Goal: Task Accomplishment & Management: Manage account settings

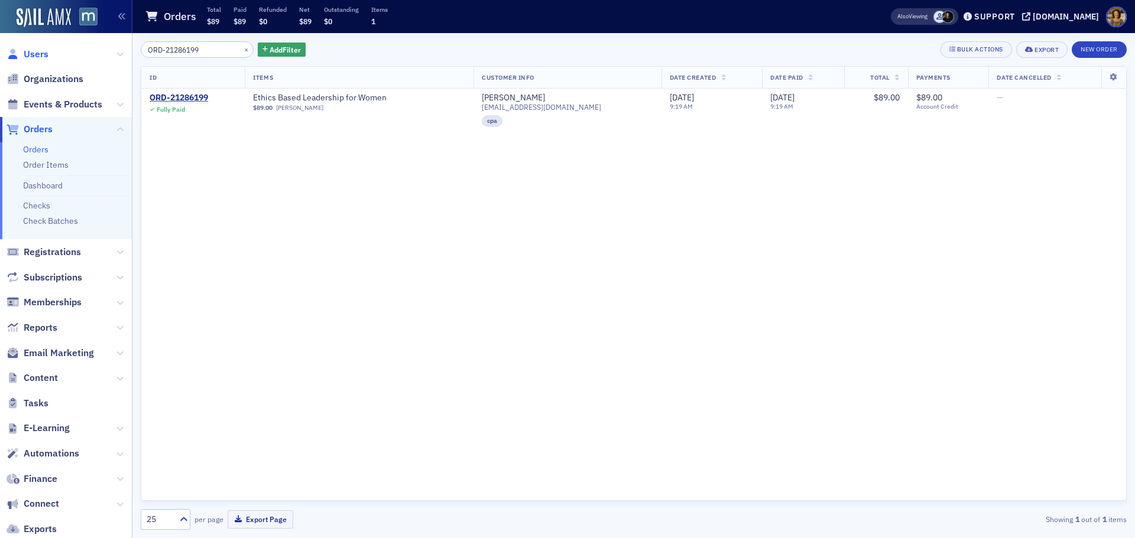
click at [44, 51] on span "Users" at bounding box center [36, 54] width 25 height 13
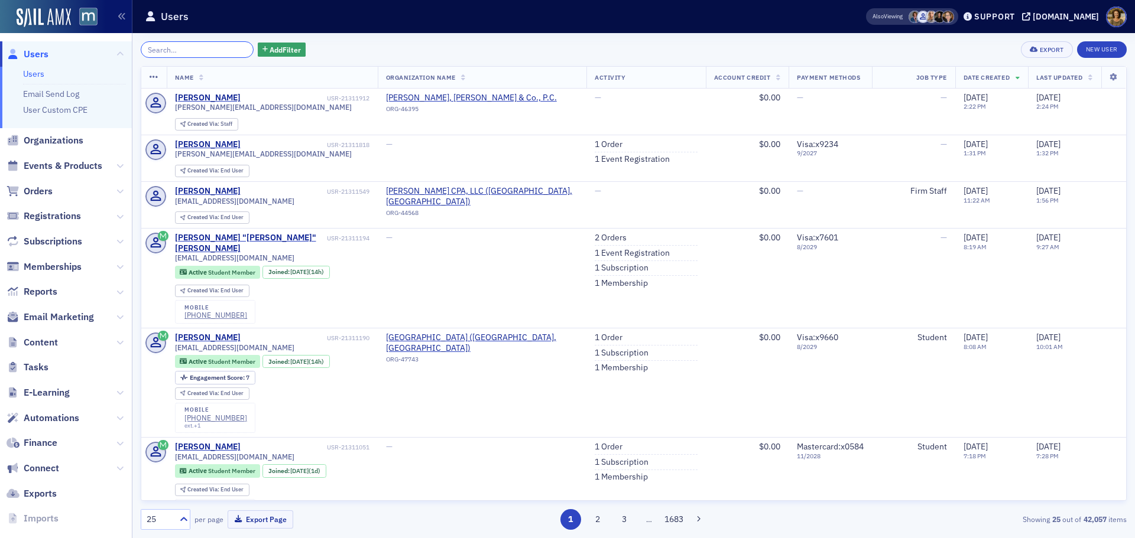
click at [202, 49] on input "search" at bounding box center [197, 49] width 113 height 17
paste input "[EMAIL_ADDRESS][DOMAIN_NAME]"
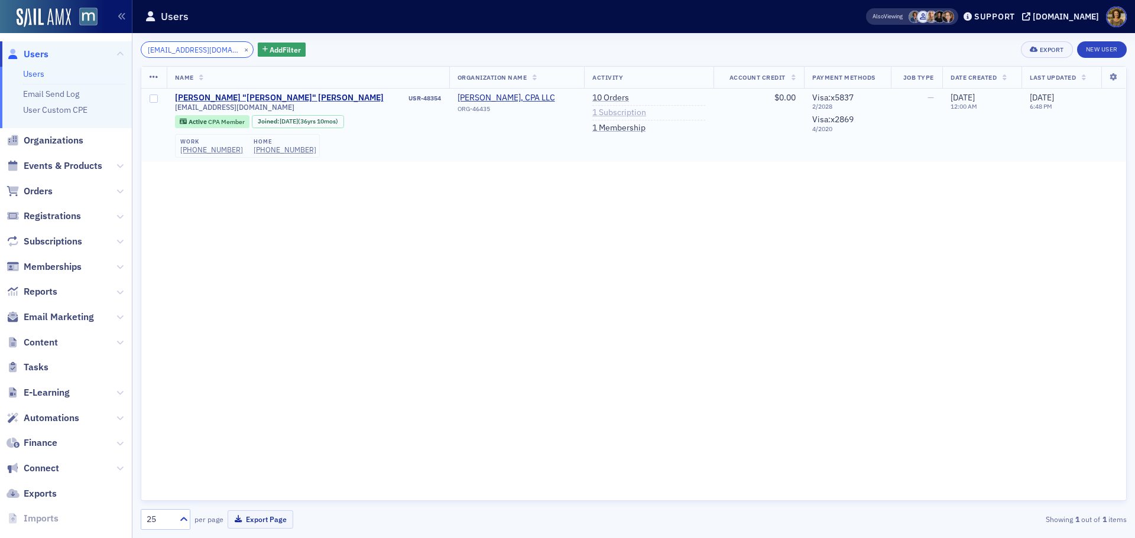
type input "[EMAIL_ADDRESS][DOMAIN_NAME]"
click at [592, 113] on link "1 Subscription" at bounding box center [619, 113] width 54 height 11
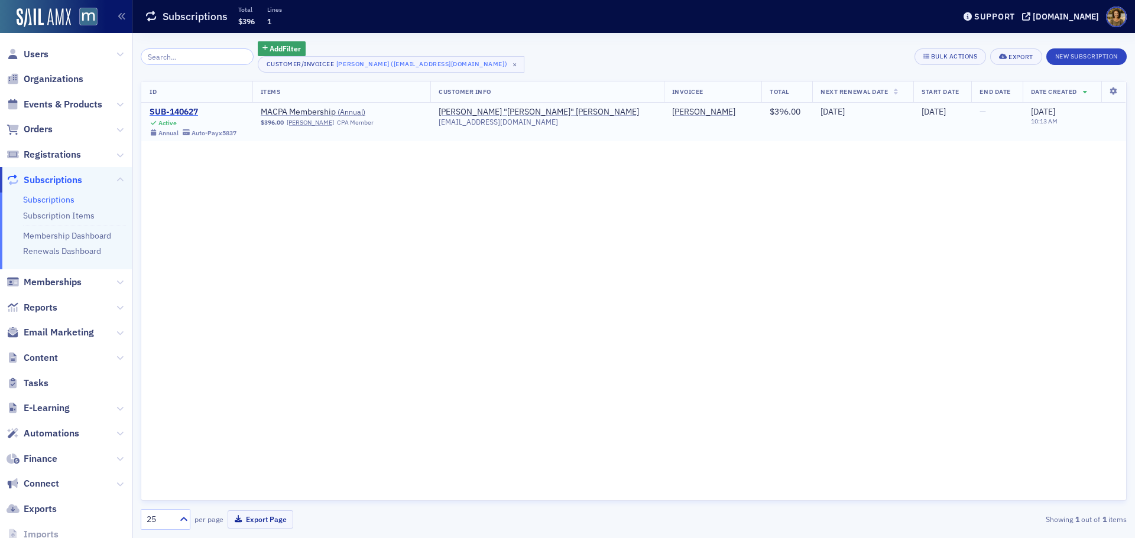
click at [187, 113] on div "SUB-140627" at bounding box center [193, 112] width 87 height 11
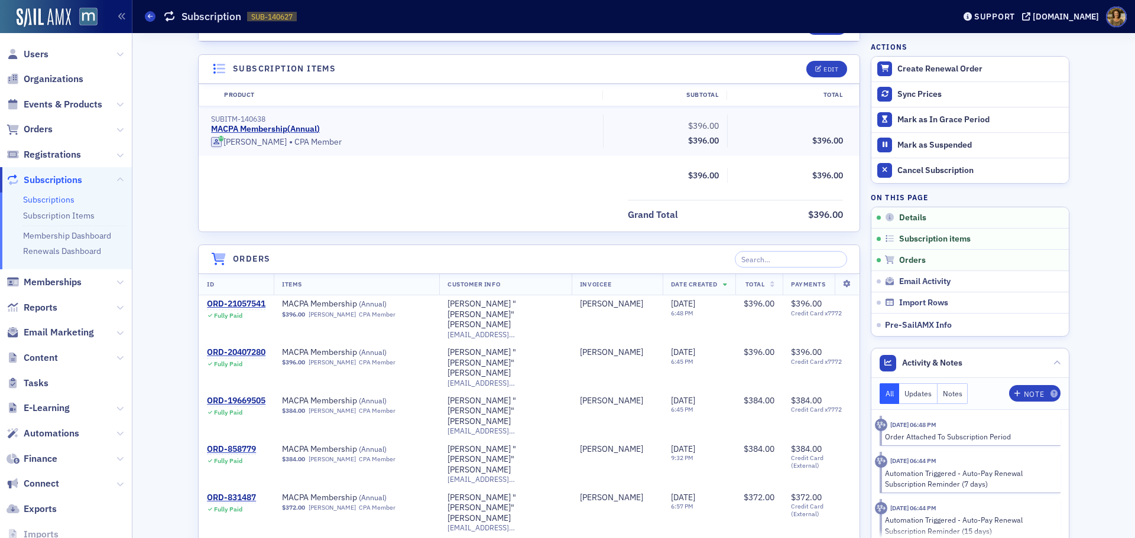
scroll to position [355, 0]
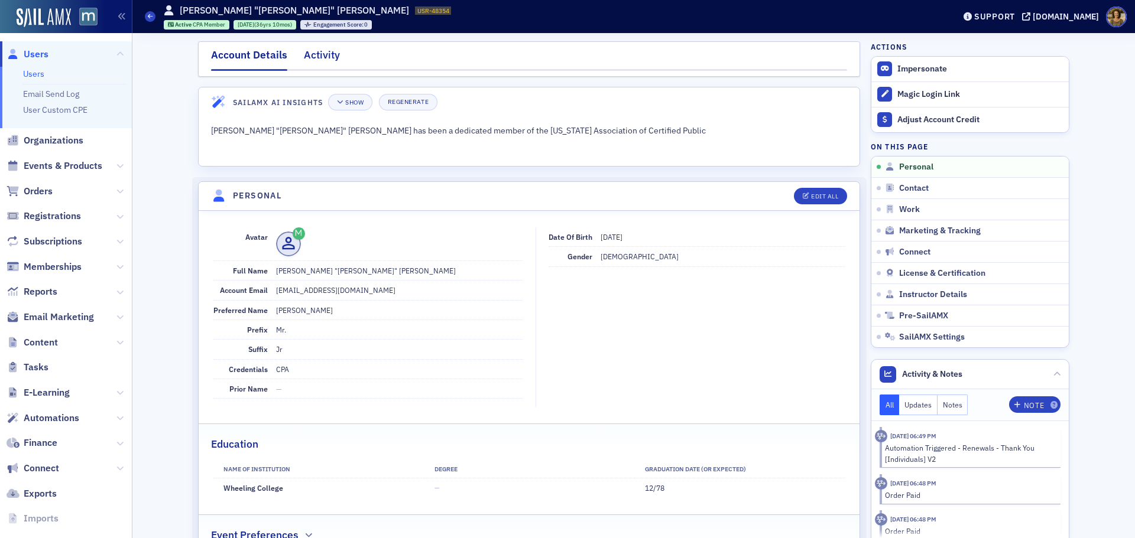
click at [308, 62] on div "Activity" at bounding box center [322, 58] width 36 height 22
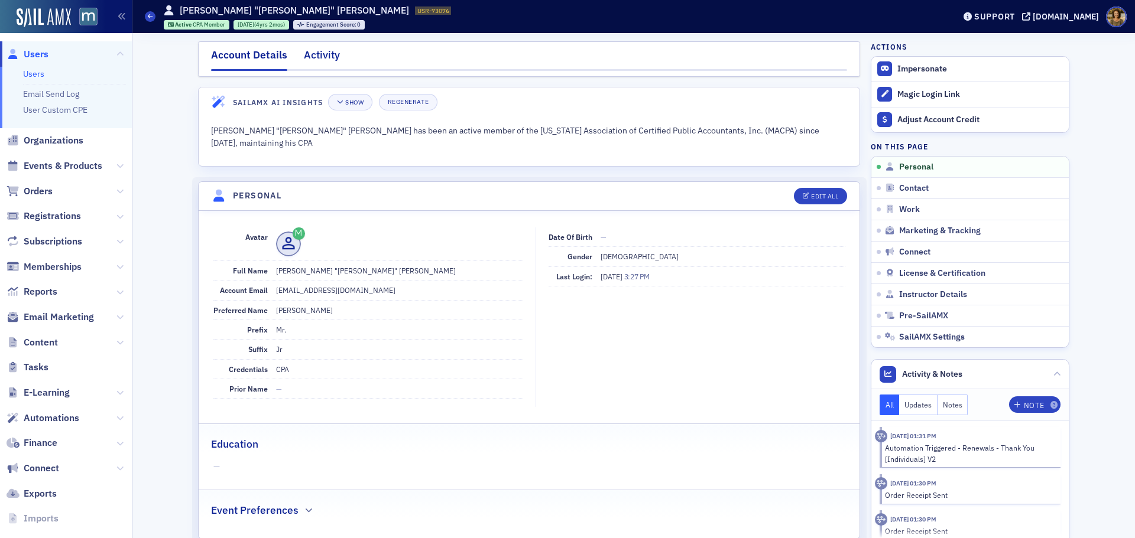
click at [316, 52] on div "Activity" at bounding box center [322, 58] width 36 height 22
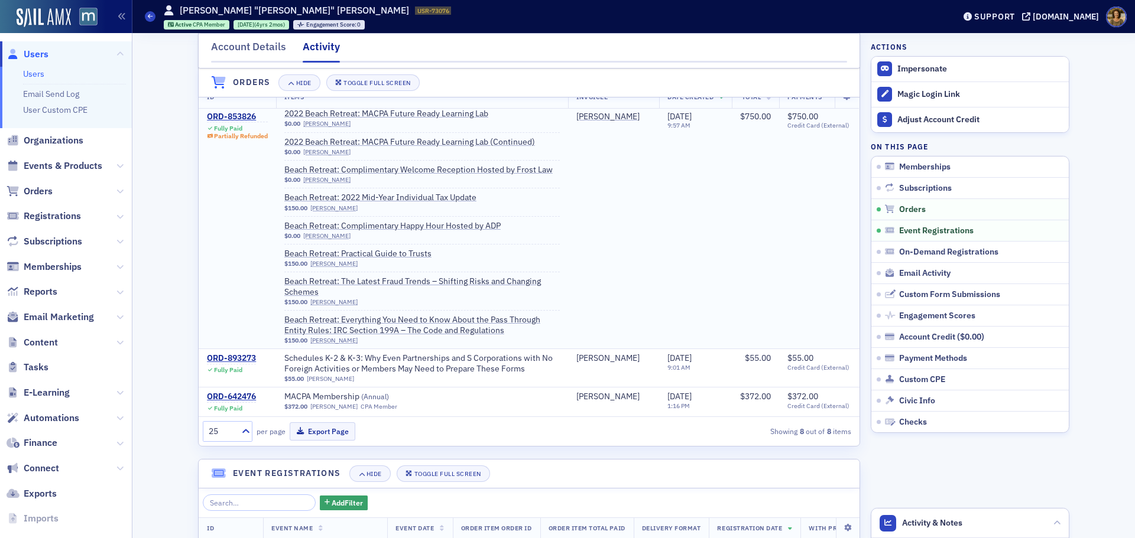
scroll to position [340, 0]
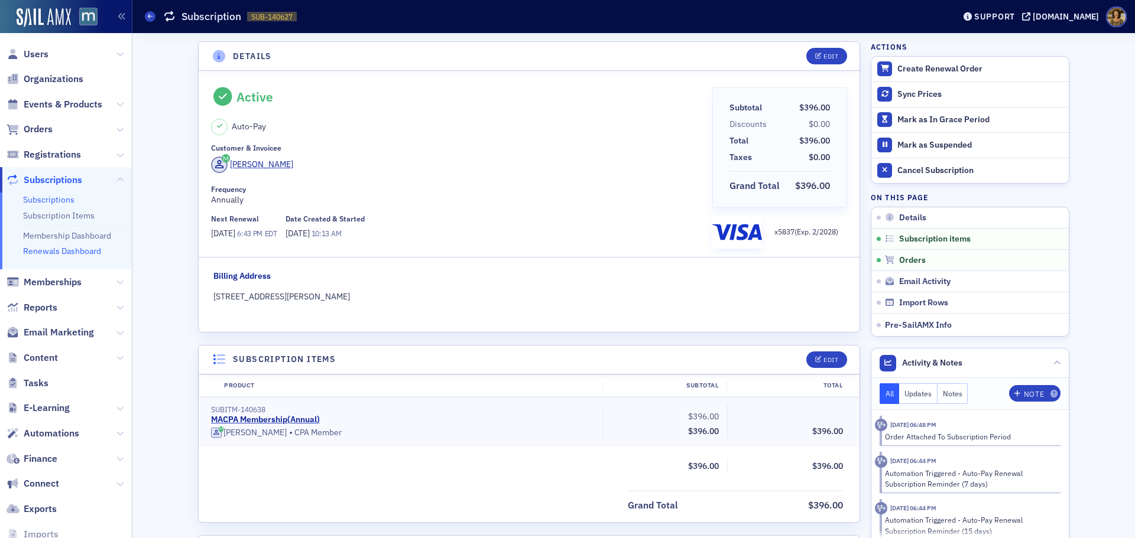
scroll to position [355, 0]
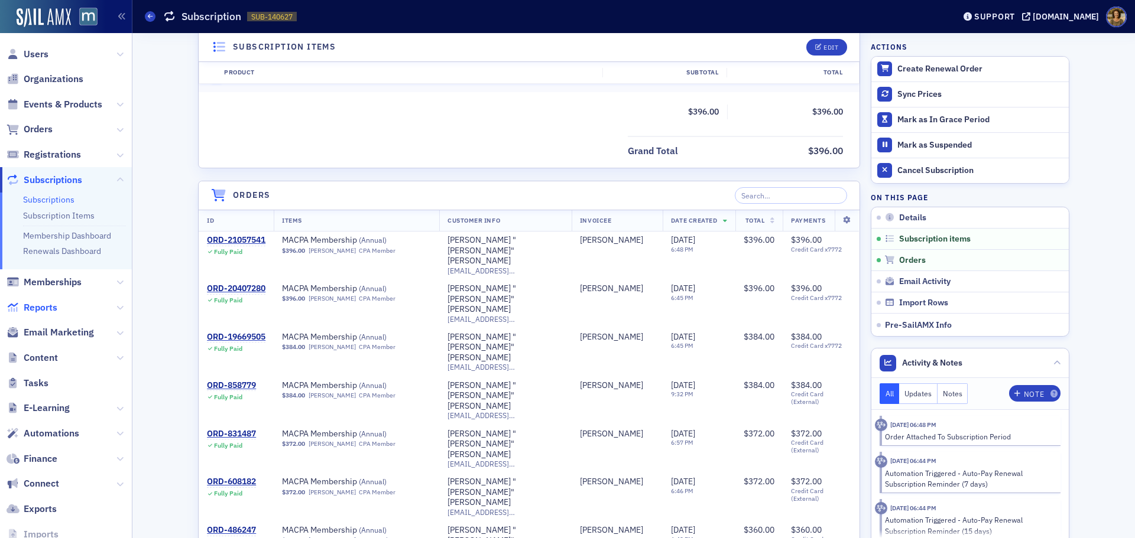
click at [41, 311] on span "Reports" at bounding box center [41, 307] width 34 height 13
